Goal: Task Accomplishment & Management: Manage account settings

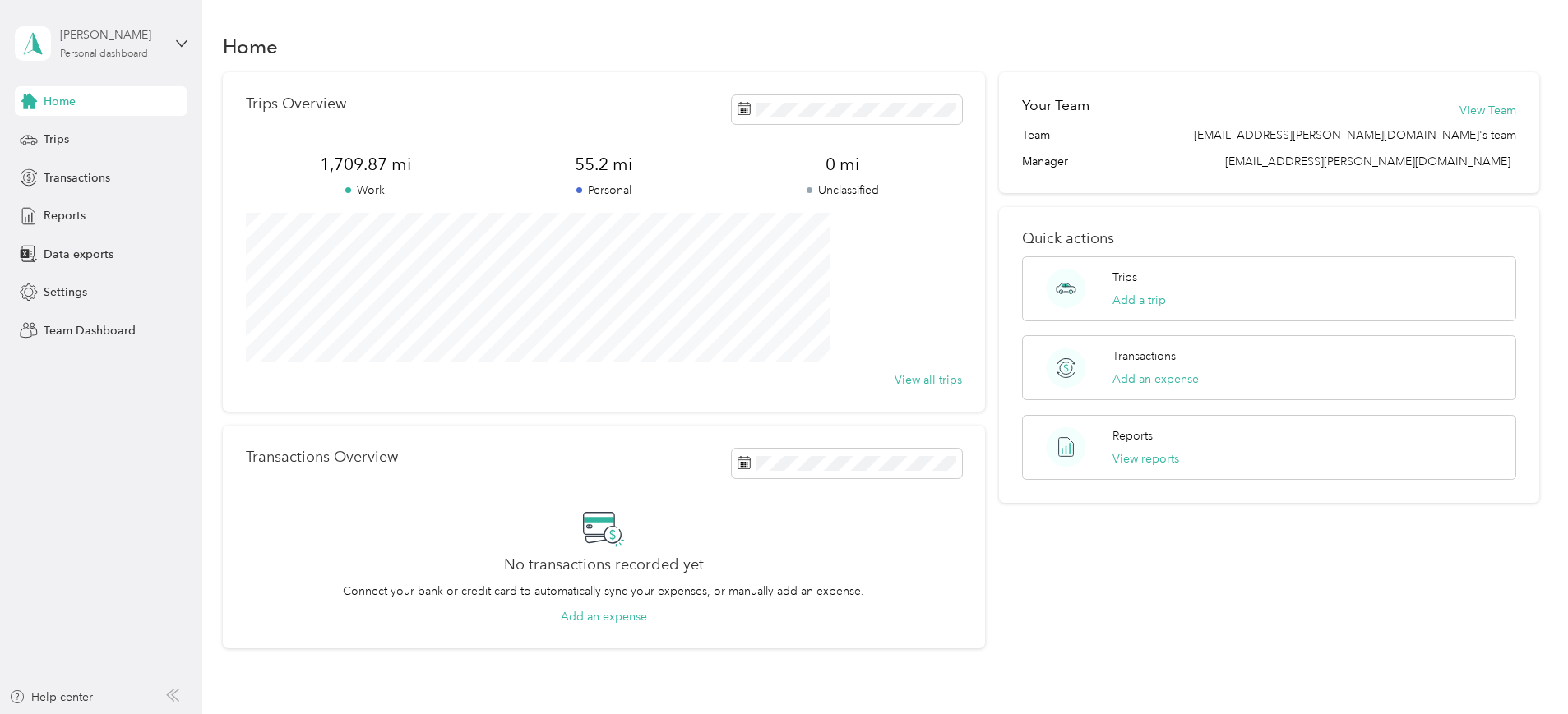
click at [128, 49] on div "Personal dashboard" at bounding box center [103, 54] width 88 height 10
click at [105, 136] on div "Team dashboard" at bounding box center [73, 135] width 88 height 17
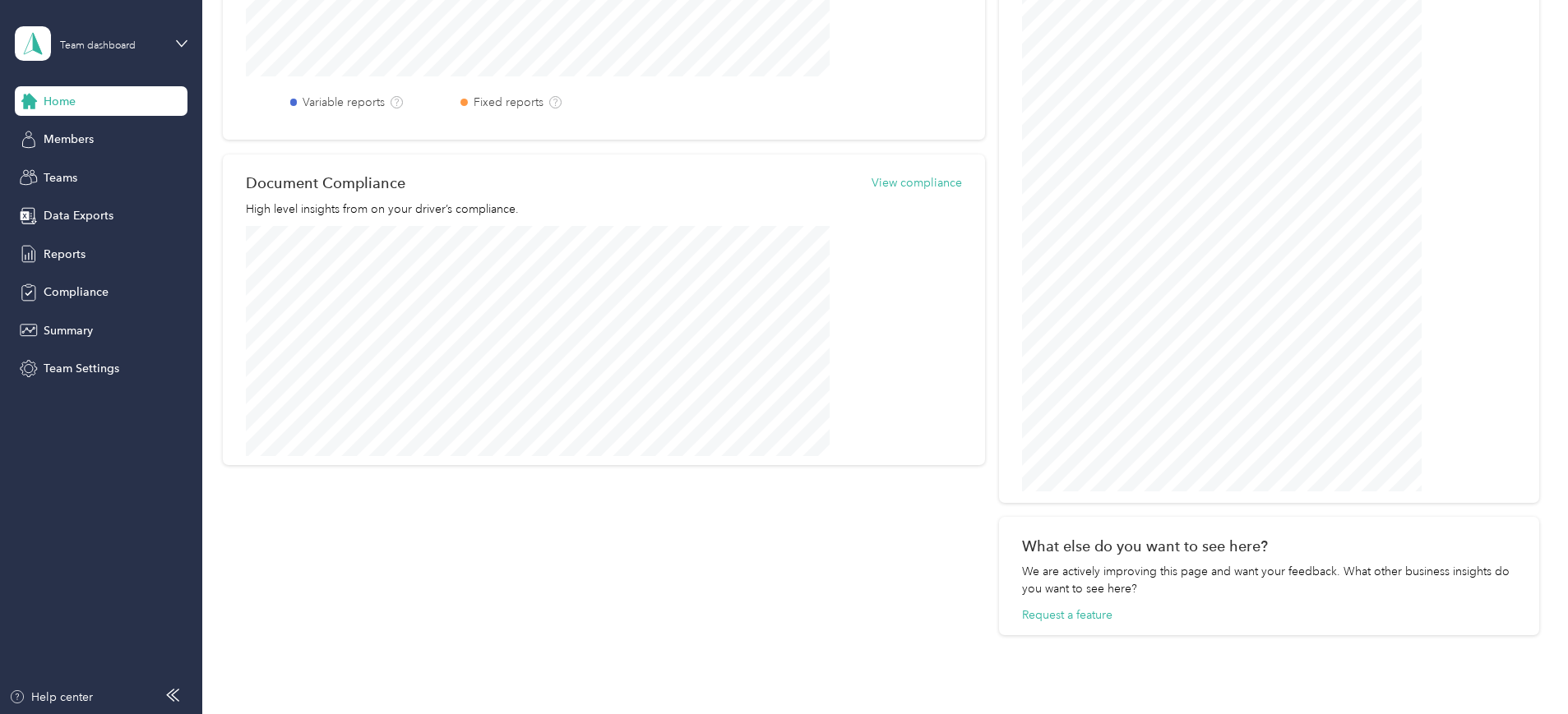
scroll to position [685, 0]
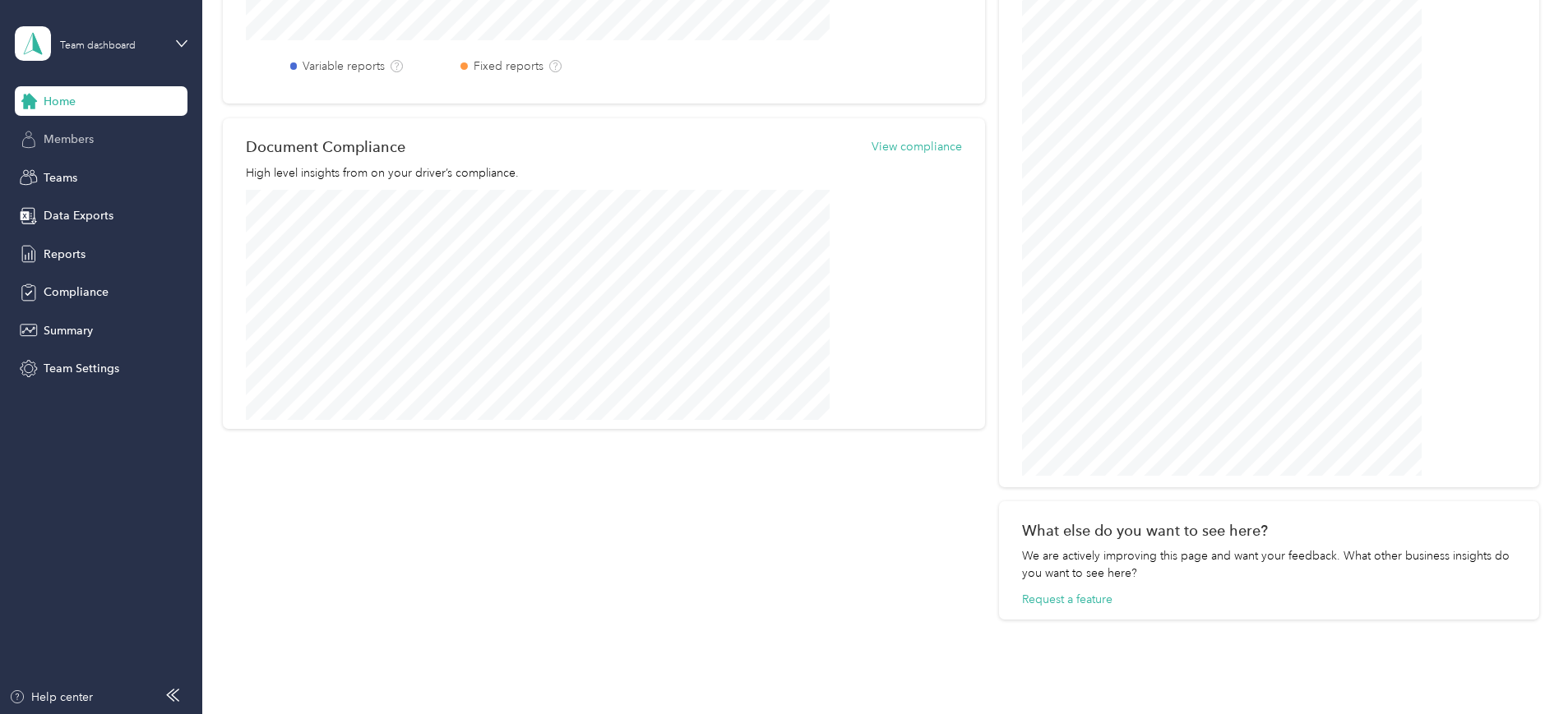
click at [83, 145] on span "Members" at bounding box center [69, 139] width 50 height 17
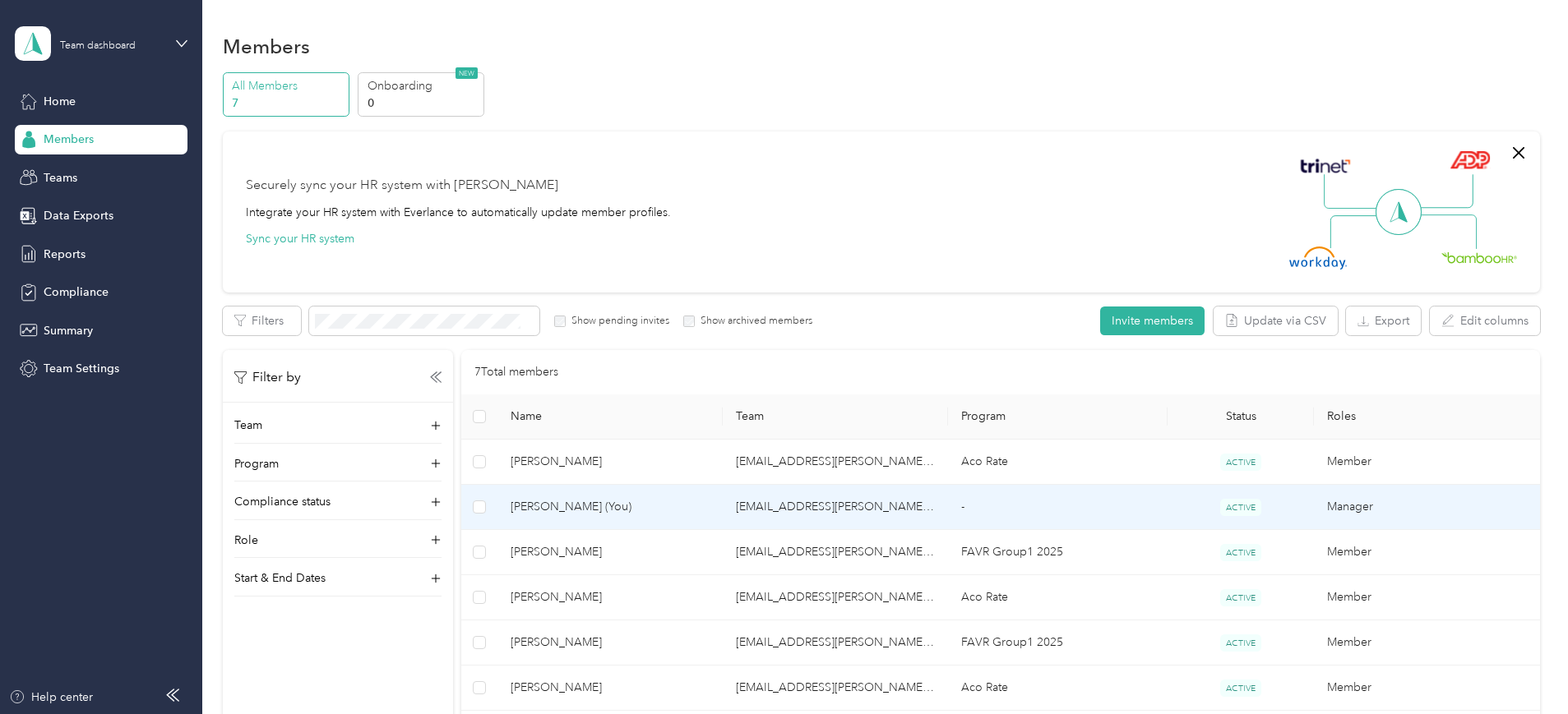
scroll to position [279, 0]
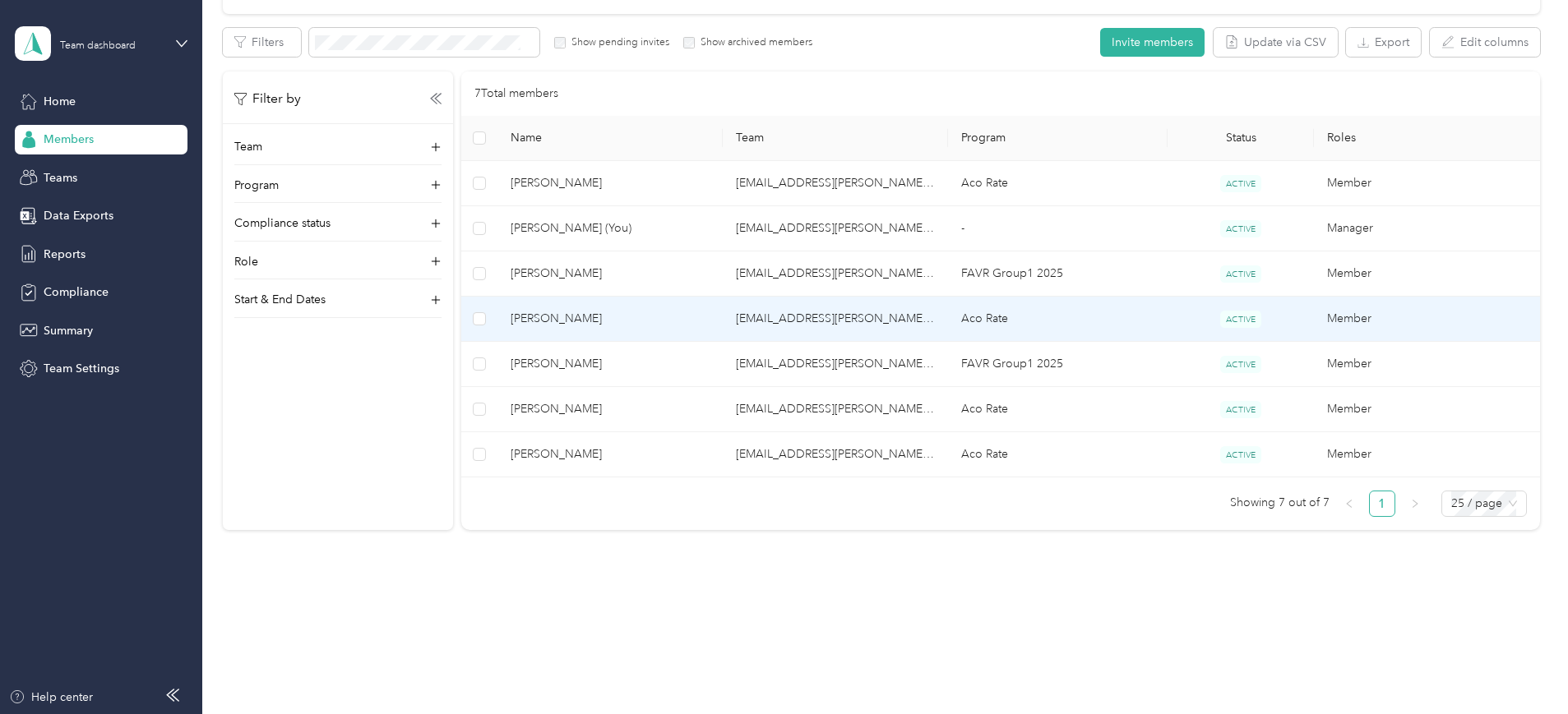
click at [996, 315] on td "Aco Rate" at bounding box center [1057, 319] width 219 height 45
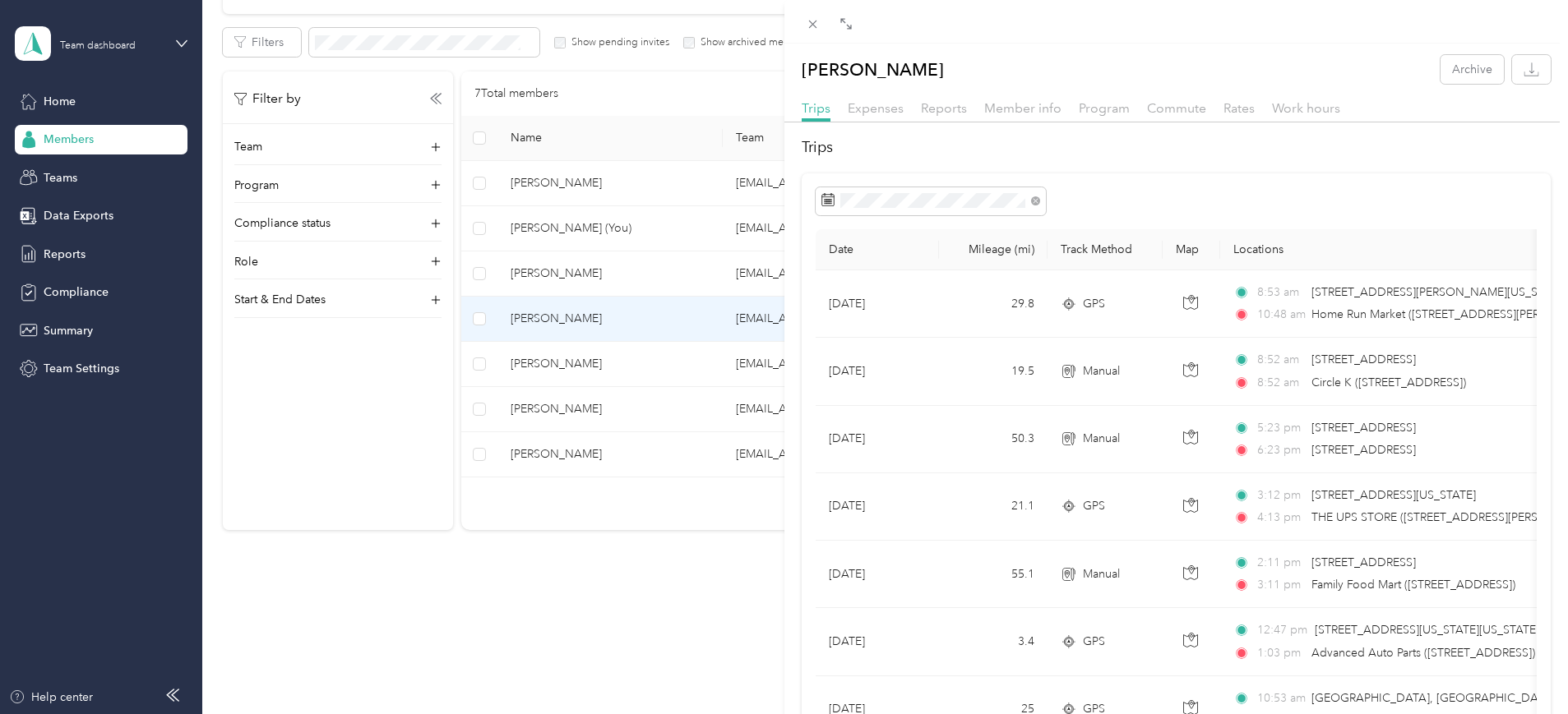
click at [652, 268] on div "[PERSON_NAME] Archive Trips Expenses Reports Member info Program Commute Rates …" at bounding box center [784, 357] width 1568 height 714
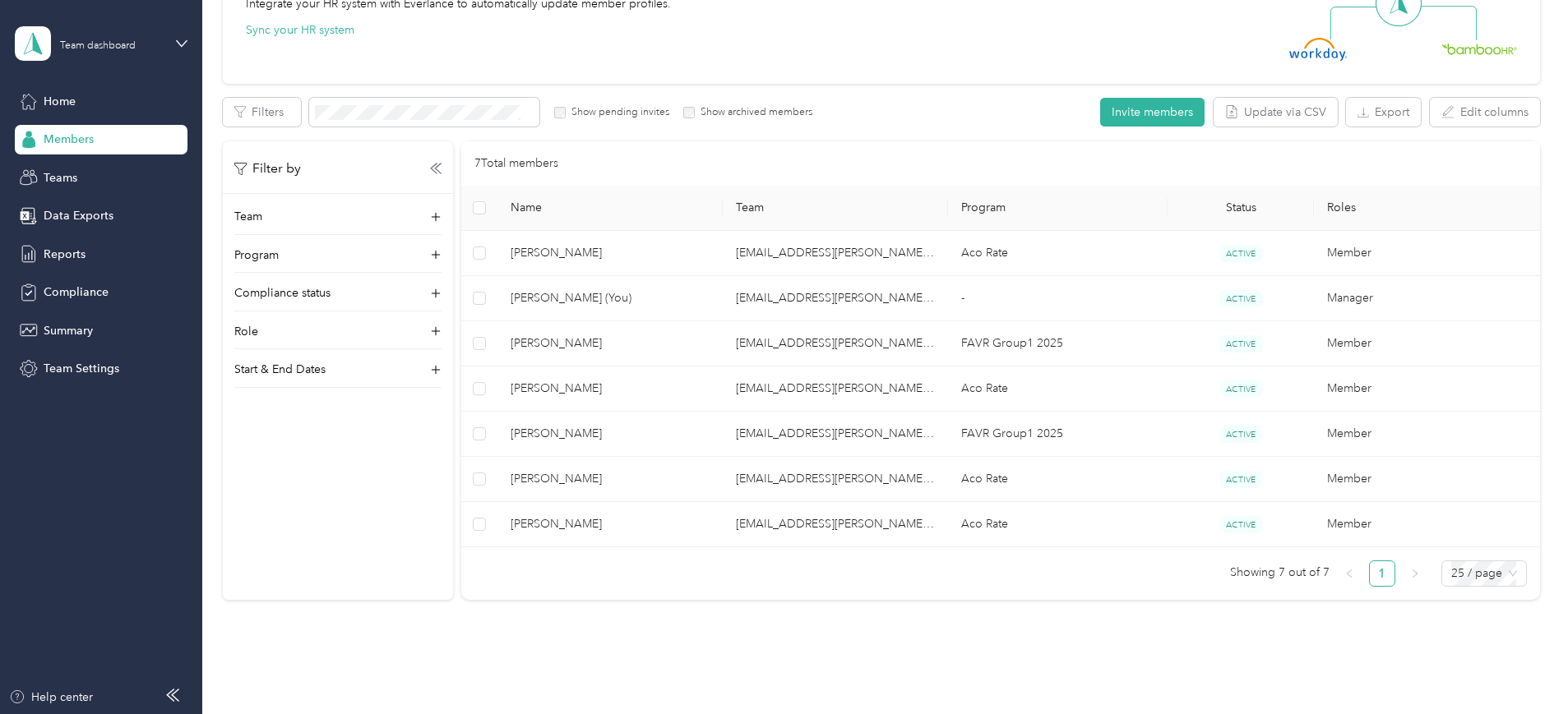
scroll to position [279, 0]
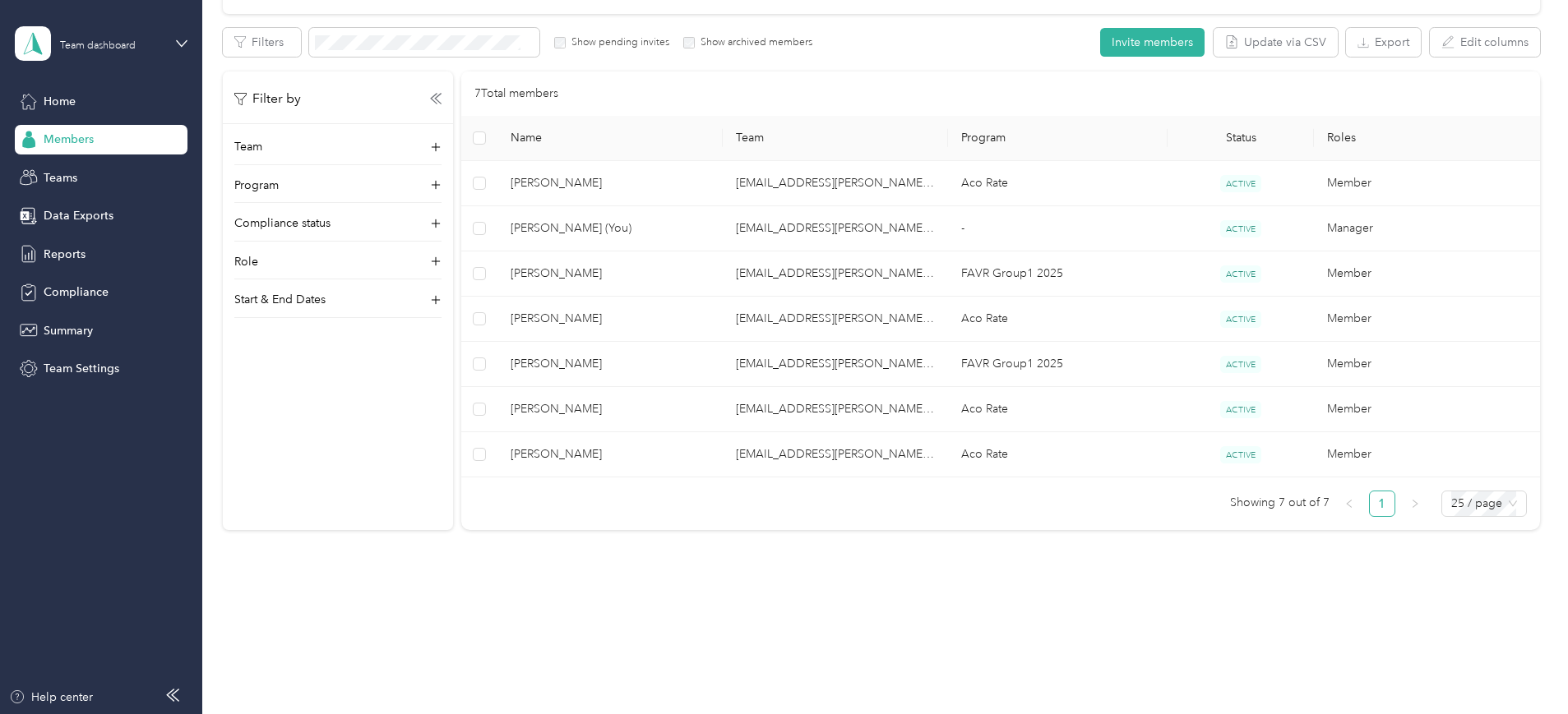
click at [372, 585] on div "Members All Members 7 Onboarding 0 NEW Securely sync your HR system with Everla…" at bounding box center [881, 178] width 1357 height 913
click at [1032, 596] on div "Members All Members 7 Onboarding 0 NEW Securely sync your HR system with Everla…" at bounding box center [881, 178] width 1357 height 913
click at [767, 620] on div "Members All Members 7 Onboarding 0 NEW Securely sync your HR system with Everla…" at bounding box center [881, 178] width 1357 height 913
drag, startPoint x: 669, startPoint y: 550, endPoint x: 671, endPoint y: 569, distance: 19.1
click at [670, 549] on div "Members All Members 7 Onboarding 0 NEW Securely sync your HR system with Everla…" at bounding box center [881, 178] width 1357 height 913
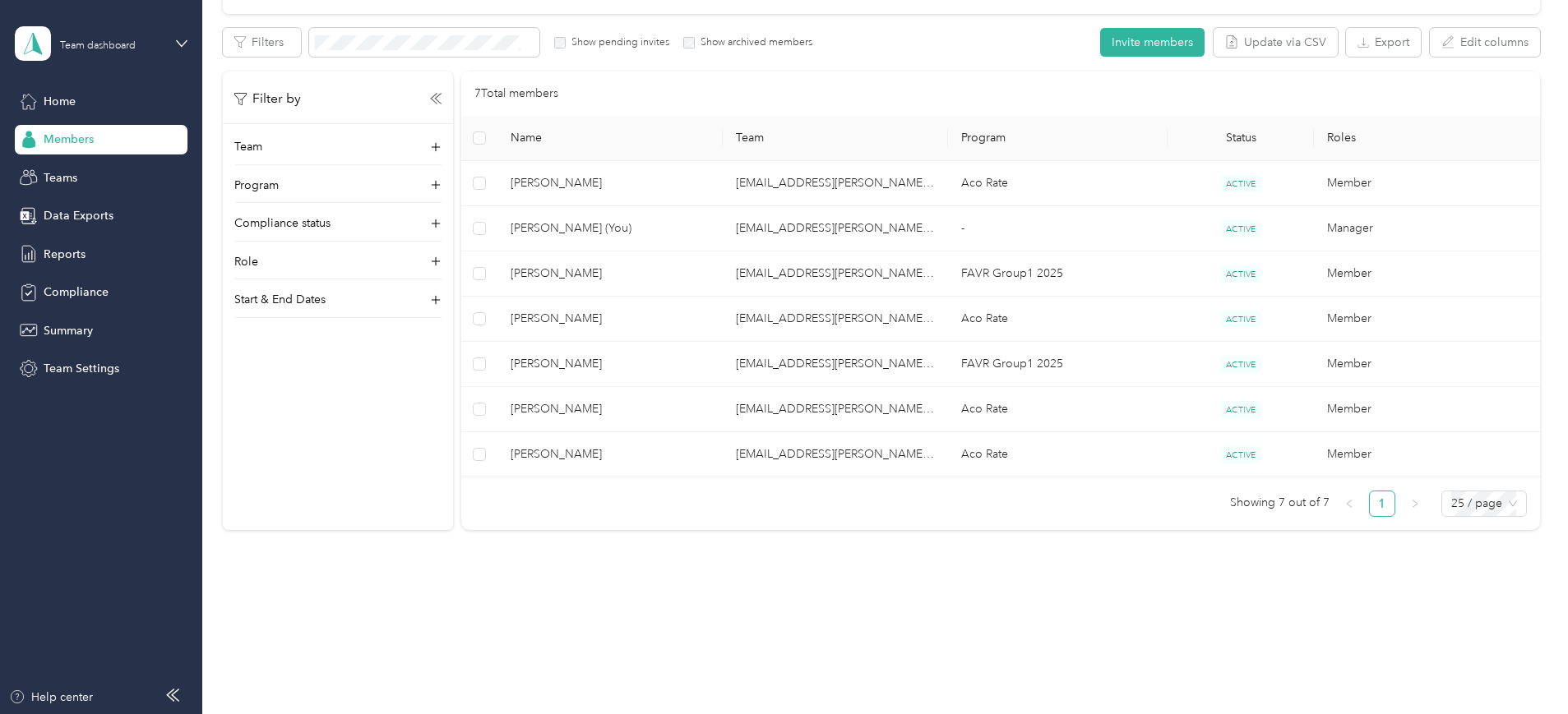
click at [753, 567] on div "Members All Members 7 Onboarding 0 NEW Securely sync your HR system with Everla…" at bounding box center [881, 178] width 1357 height 913
